Goal: Register for event/course

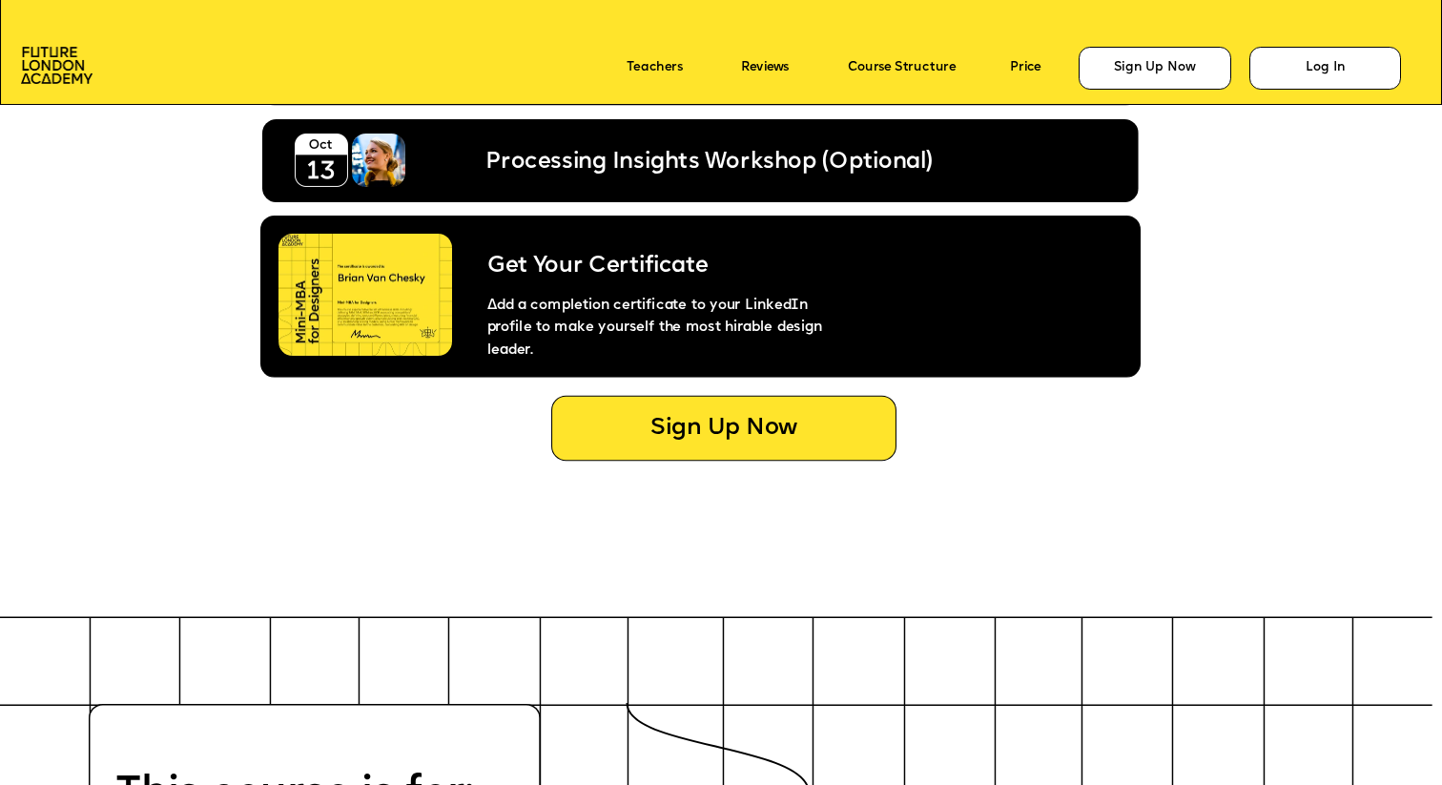
scroll to position [7945, 0]
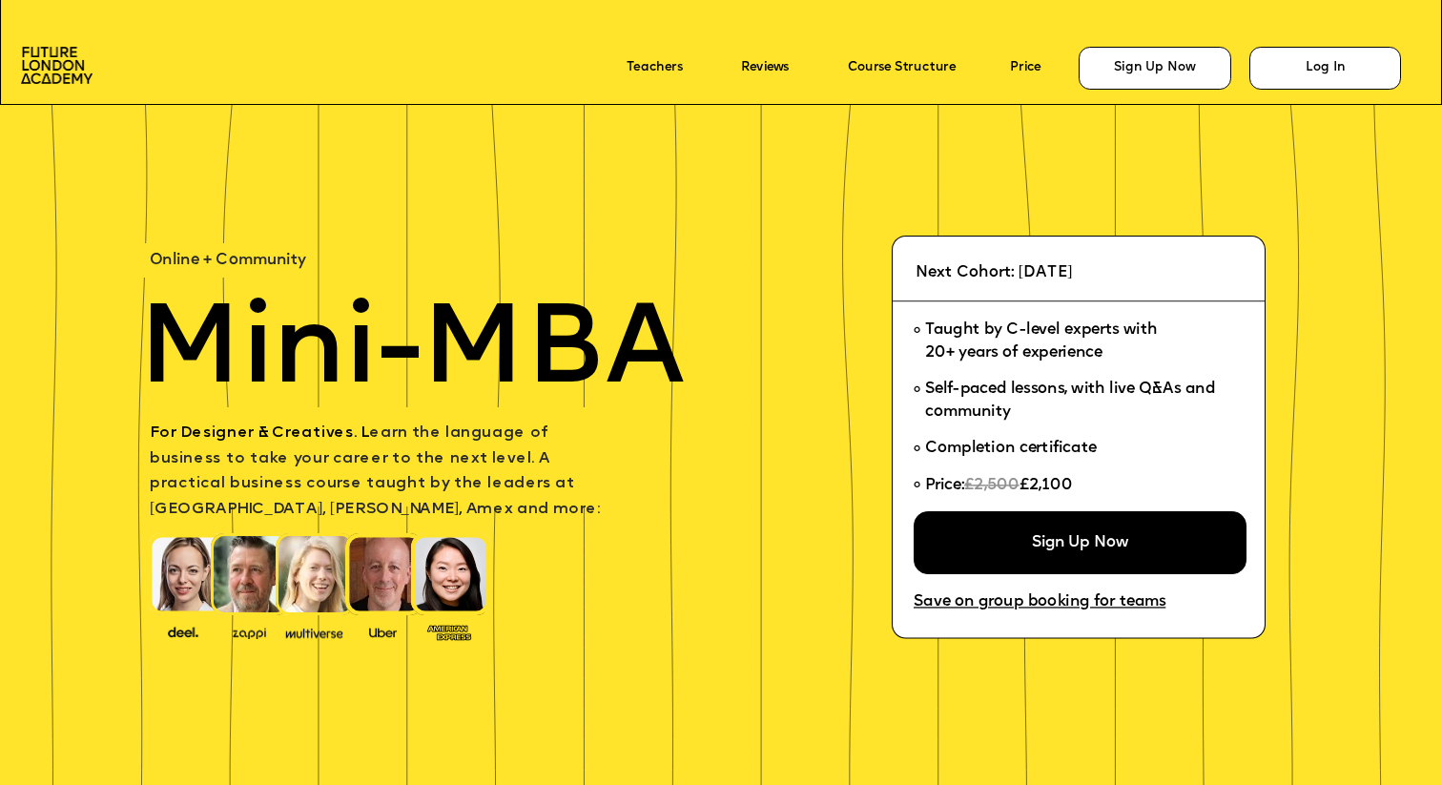
scroll to position [7945, 0]
